Goal: Information Seeking & Learning: Find specific fact

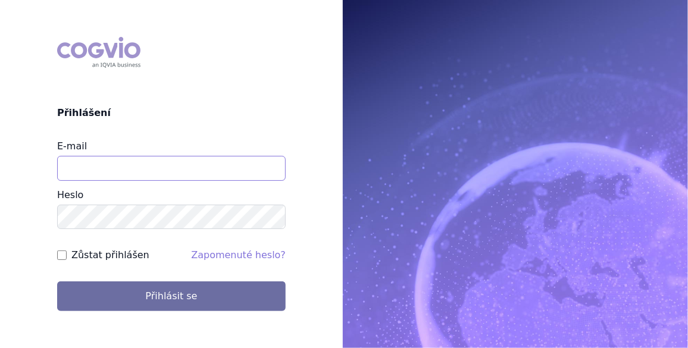
click at [105, 165] on input "E-mail" at bounding box center [171, 168] width 229 height 25
type input "[EMAIL_ADDRESS][PERSON_NAME][DOMAIN_NAME]"
click at [62, 254] on input "Zůstat přihlášen" at bounding box center [62, 256] width 10 height 10
checkbox input "true"
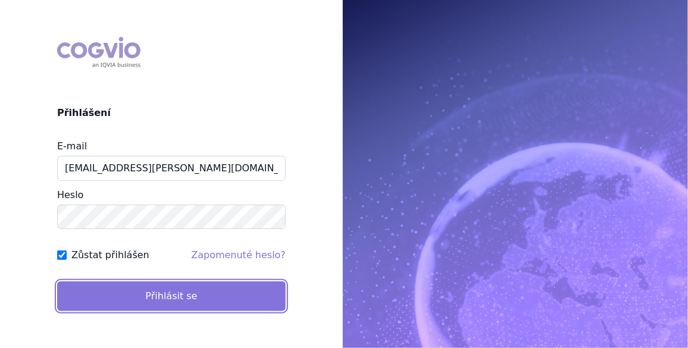
click at [164, 301] on button "Přihlásit se" at bounding box center [171, 297] width 229 height 30
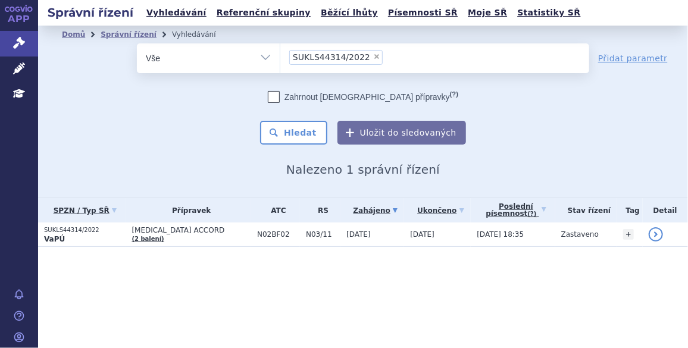
click at [373, 57] on span "×" at bounding box center [376, 56] width 7 height 7
click at [280, 57] on select "SUKLS44314/2022" at bounding box center [280, 58] width 1 height 30
select select
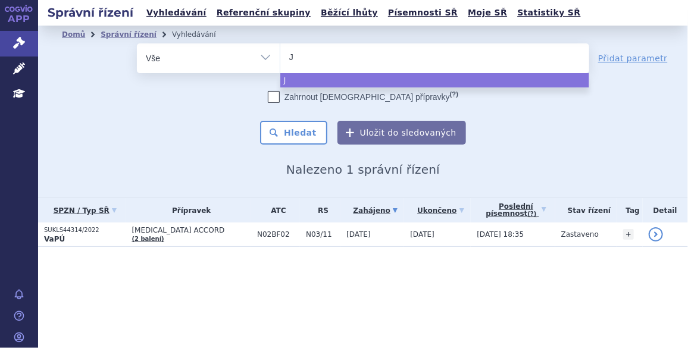
type input "Je"
type input "Jem"
type input "Jemp"
type input "Jempe"
type input "Jemper"
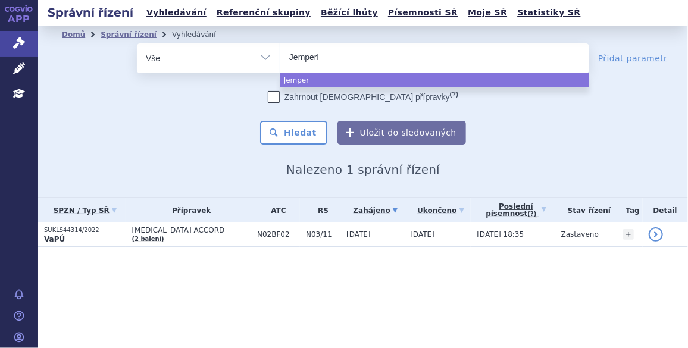
type input "Jemperli"
select select "Jemperli"
click at [299, 131] on button "Hledat" at bounding box center [293, 133] width 67 height 24
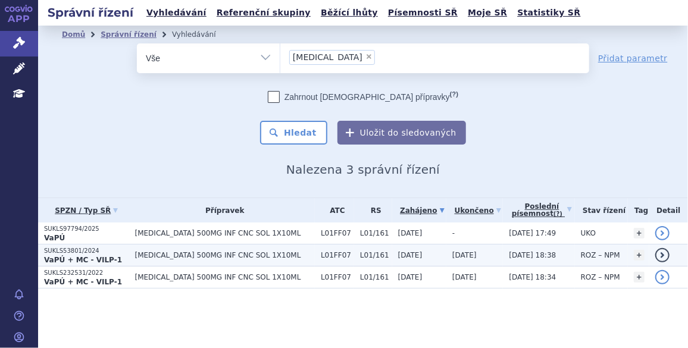
click at [188, 253] on span "[MEDICAL_DATA] 500MG INF CNC SOL 1X10ML" at bounding box center [224, 255] width 179 height 8
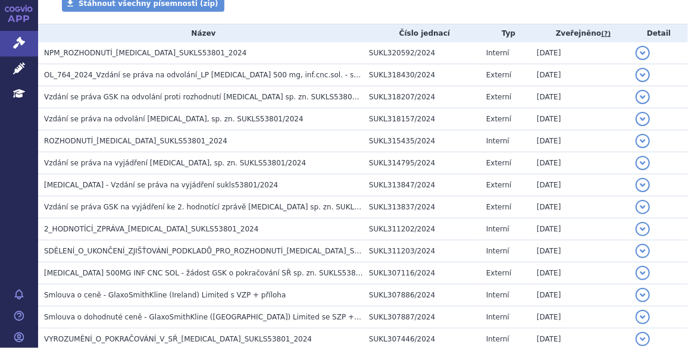
scroll to position [252, 0]
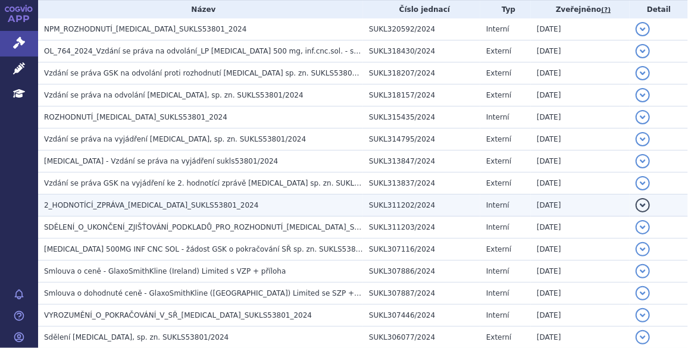
click at [127, 205] on span "2_HODNOTÍCÍ_ZPRÁVA_JEMPERLI_SUKLS53801_2024" at bounding box center [151, 205] width 215 height 8
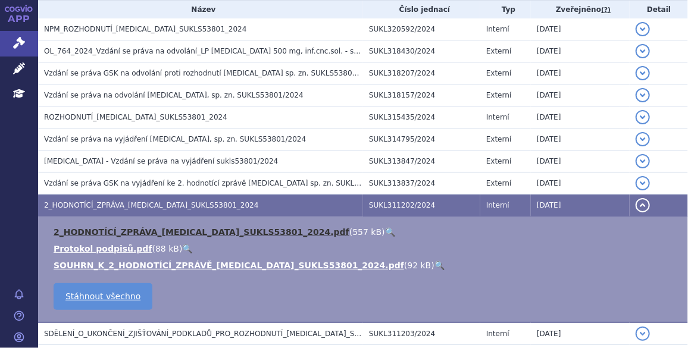
click at [126, 229] on link "2_HODNOTÍCÍ_ZPRÁVA_JEMPERLI_SUKLS53801_2024.pdf" at bounding box center [202, 232] width 296 height 10
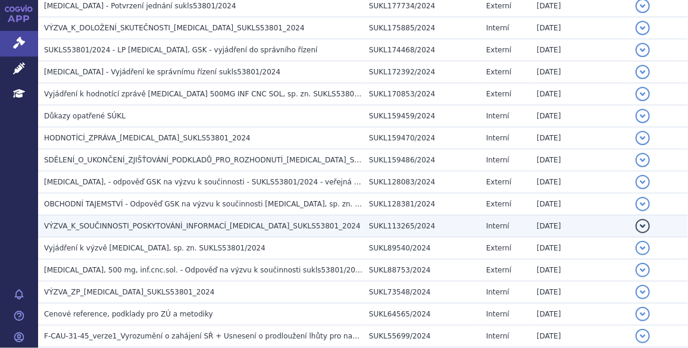
scroll to position [956, 0]
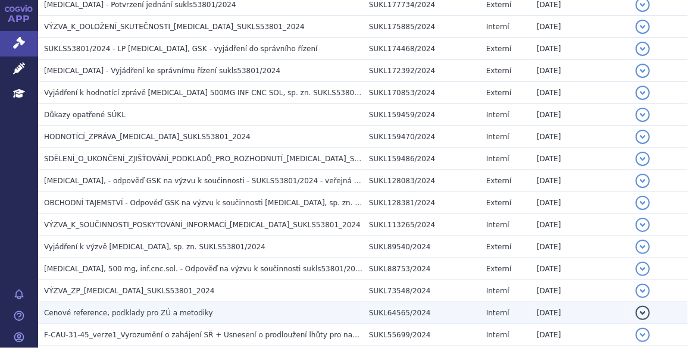
click at [115, 309] on span "Cenové reference, podklady pro ZÚ a metodiky" at bounding box center [128, 313] width 169 height 8
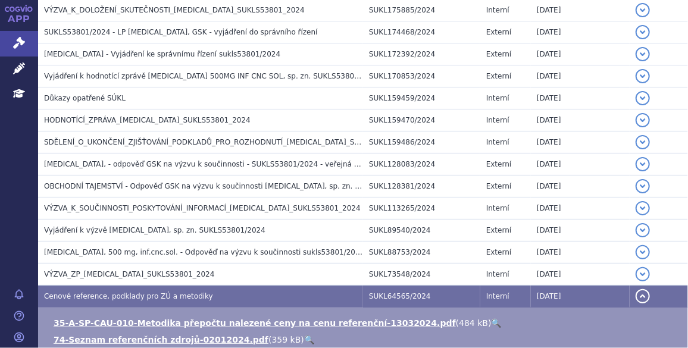
scroll to position [921, 0]
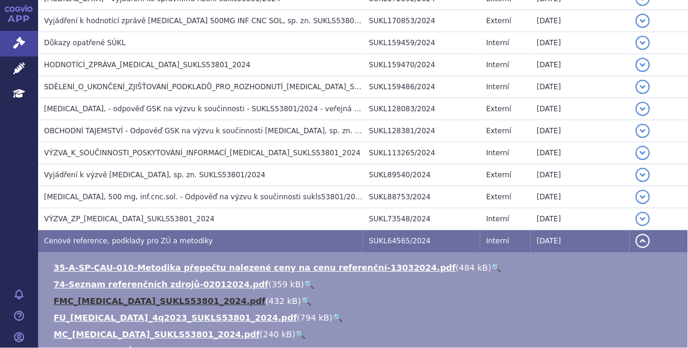
click at [142, 296] on link "FMC_JEMPERLI_SUKLS53801_2024.pdf" at bounding box center [160, 301] width 212 height 10
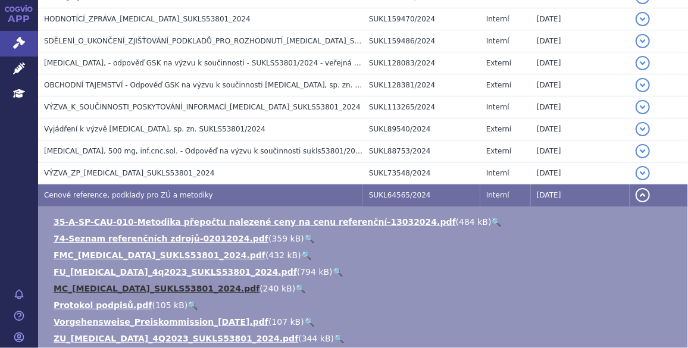
scroll to position [976, 0]
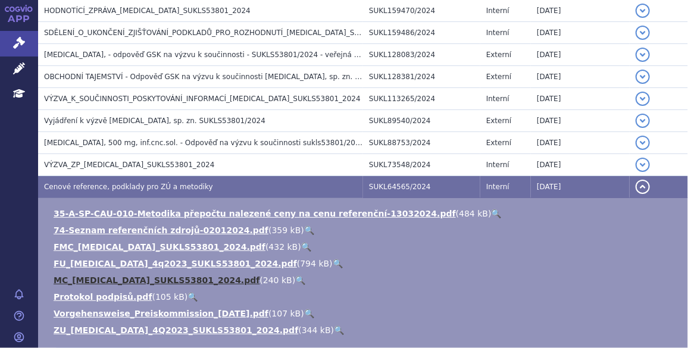
click at [148, 276] on link "MC_JEMPERLI_SUKLS53801_2024.pdf" at bounding box center [157, 281] width 206 height 10
